Goal: Task Accomplishment & Management: Manage account settings

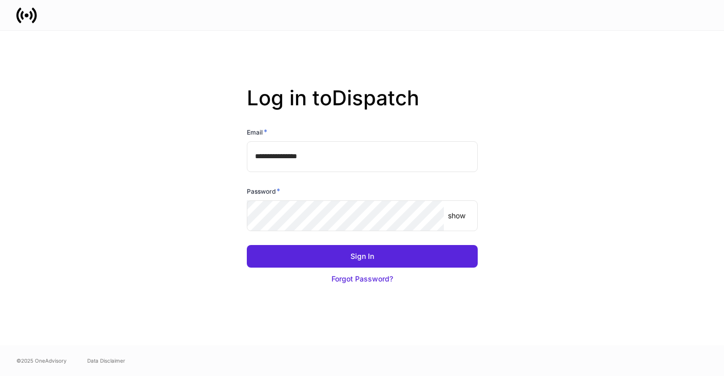
click at [325, 183] on div "Password * show ​" at bounding box center [358, 202] width 239 height 59
click at [328, 162] on input "**********" at bounding box center [362, 156] width 231 height 31
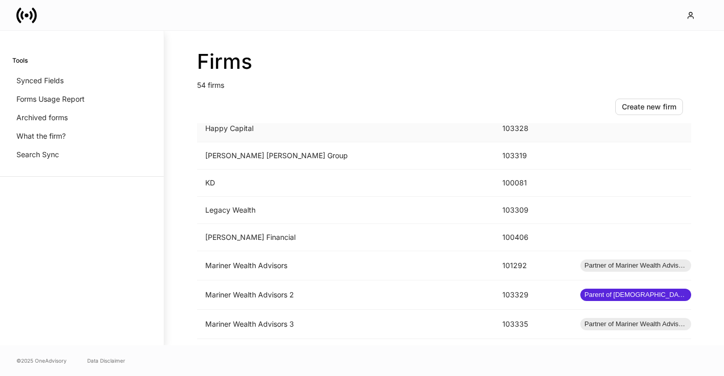
scroll to position [823, 0]
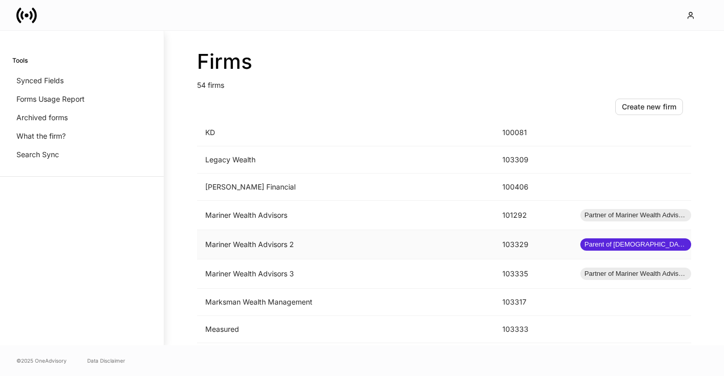
click at [254, 240] on td "Mariner Wealth Advisors 2" at bounding box center [345, 244] width 297 height 29
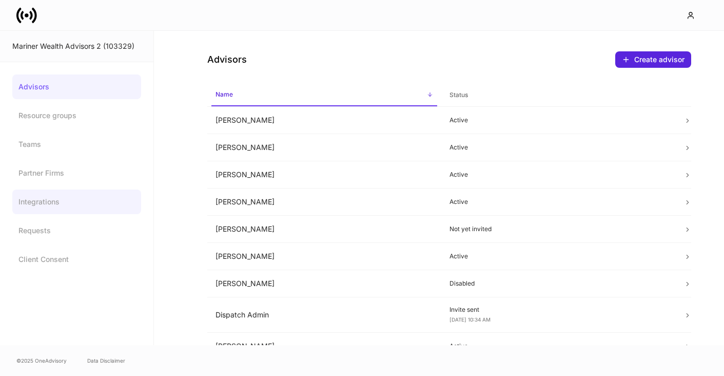
click at [47, 204] on link "Integrations" at bounding box center [76, 201] width 129 height 25
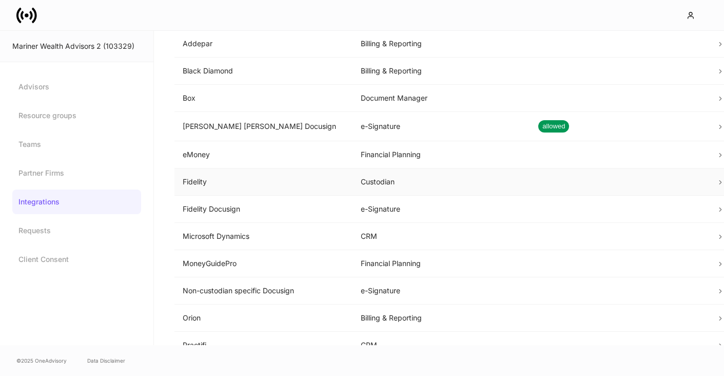
scroll to position [32, 0]
click at [202, 181] on td "Fidelity" at bounding box center [263, 180] width 178 height 27
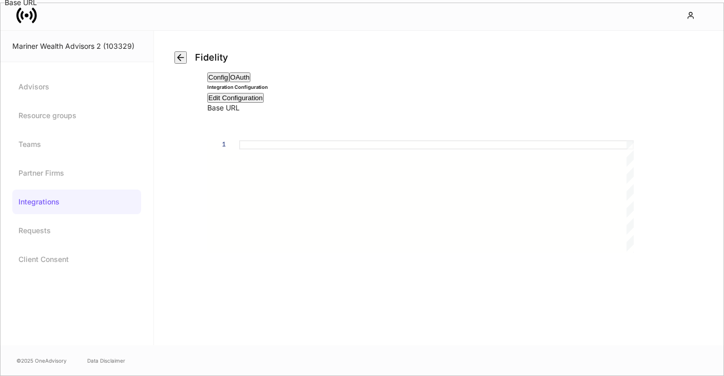
click at [263, 102] on div "Edit Configuration" at bounding box center [235, 98] width 54 height 8
click at [567, 259] on div "Cancel Save Changes" at bounding box center [449, 251] width 484 height 16
click at [61, 205] on link "Integrations" at bounding box center [76, 201] width 129 height 25
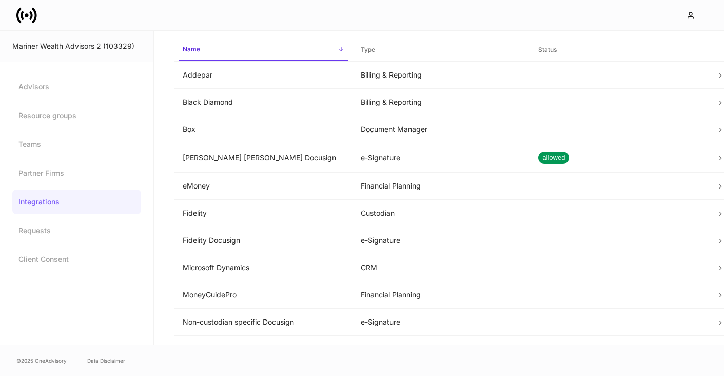
click at [115, 47] on div "Mariner Wealth Advisors 2 (103329)" at bounding box center [76, 46] width 129 height 10
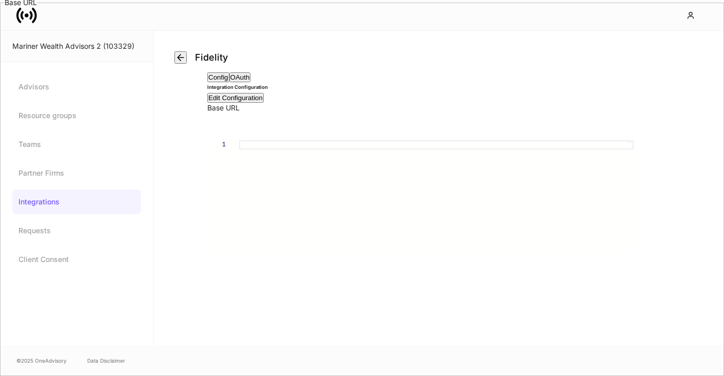
click at [27, 14] on icon at bounding box center [27, 15] width 4 height 4
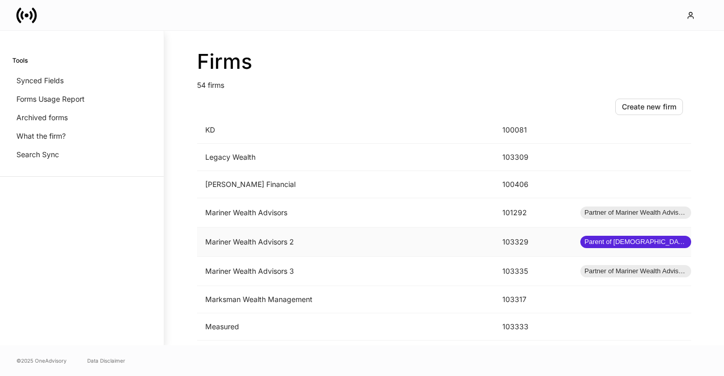
scroll to position [827, 0]
click at [285, 241] on td "Mariner Wealth Advisors 2" at bounding box center [345, 241] width 297 height 29
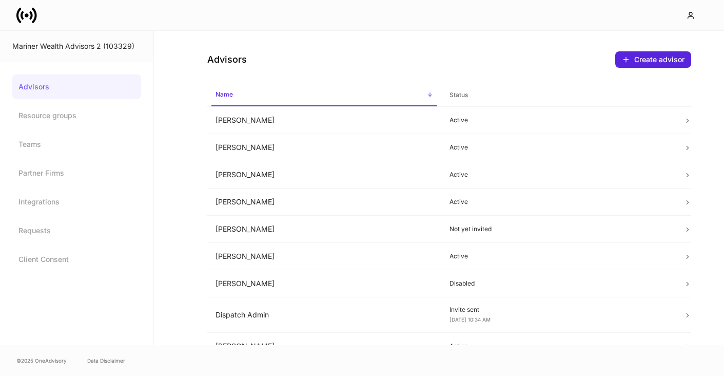
click at [116, 48] on div "Mariner Wealth Advisors 2 (103329)" at bounding box center [76, 46] width 129 height 10
copy div "103329"
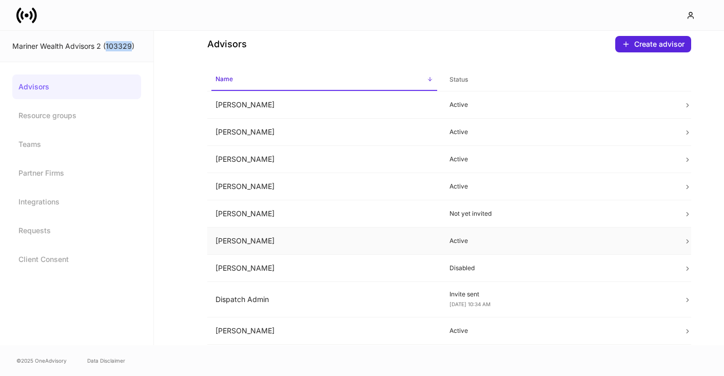
scroll to position [17, 0]
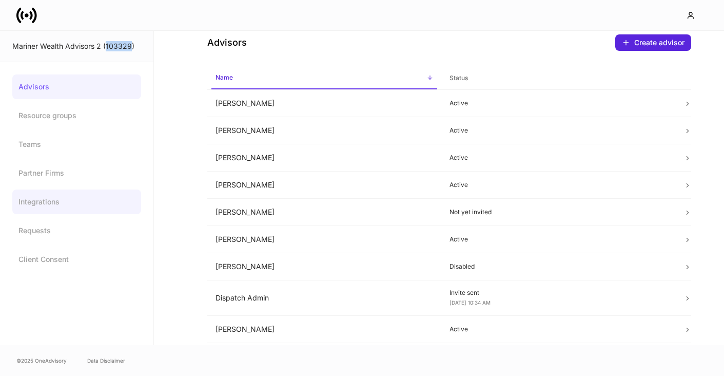
click at [72, 205] on link "Integrations" at bounding box center [76, 201] width 129 height 25
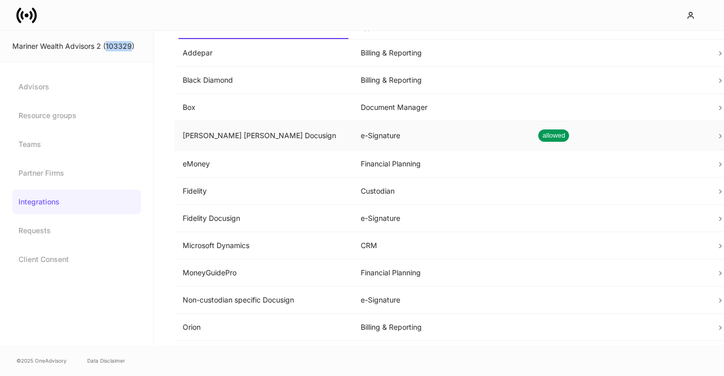
scroll to position [26, 0]
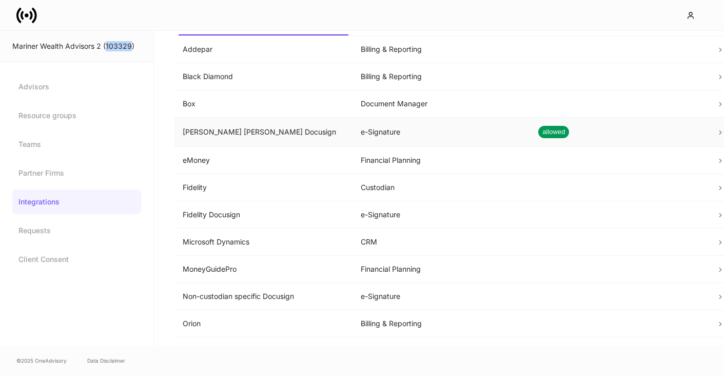
click at [246, 143] on td "[PERSON_NAME] [PERSON_NAME] Docusign" at bounding box center [263, 131] width 178 height 29
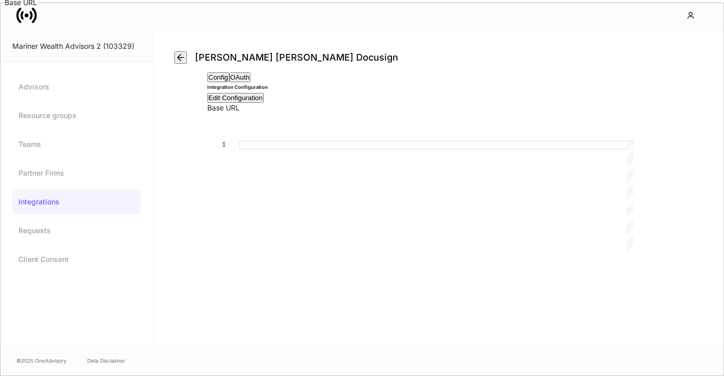
click at [263, 102] on div "Edit Configuration" at bounding box center [235, 98] width 54 height 8
click at [251, 82] on button "OAuth" at bounding box center [240, 77] width 22 height 10
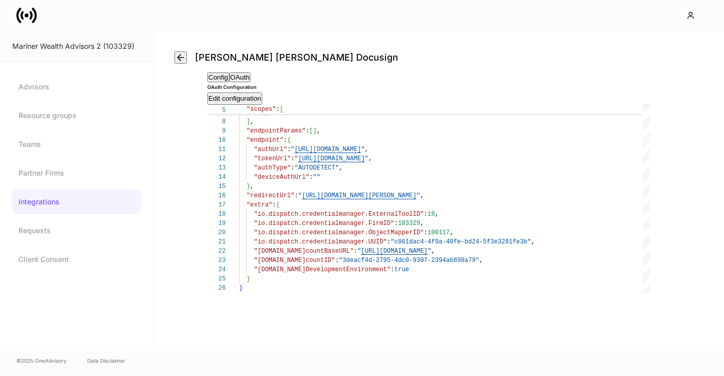
click at [214, 231] on div "Config OAuth OAuth Configuration Edit configuration 6 7 8 9 10 11 12 13 14 15 1…" at bounding box center [449, 182] width 484 height 221
